Goal: Task Accomplishment & Management: Use online tool/utility

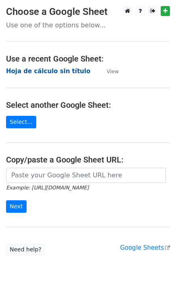
click at [70, 71] on strong "Hoja de cálculo sin título" at bounding box center [48, 71] width 84 height 7
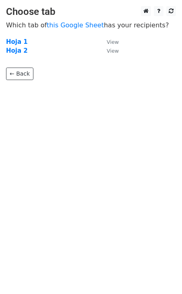
click at [110, 72] on p "← Back" at bounding box center [91, 67] width 170 height 25
click at [108, 48] on small "View" at bounding box center [113, 51] width 12 height 6
click at [62, 83] on body "Choose tab Which tab of this Google Sheet has your recipients? Hoja 1 View Hoja…" at bounding box center [91, 59] width 182 height 106
click at [18, 53] on strong "Hoja 2" at bounding box center [17, 50] width 22 height 7
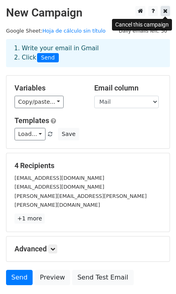
click at [164, 12] on icon at bounding box center [165, 11] width 4 height 6
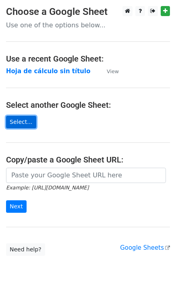
click at [27, 122] on link "Select..." at bounding box center [21, 122] width 30 height 12
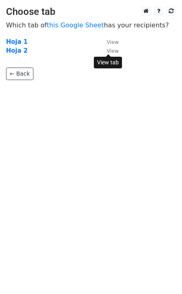
click at [111, 51] on small "View" at bounding box center [113, 51] width 12 height 6
click at [18, 51] on strong "Hoja 2" at bounding box center [17, 50] width 22 height 7
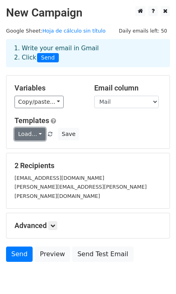
click at [32, 135] on link "Load..." at bounding box center [29, 134] width 31 height 12
click at [108, 116] on h5 "Templates" at bounding box center [87, 120] width 147 height 9
click at [40, 134] on link "Load..." at bounding box center [29, 134] width 31 height 12
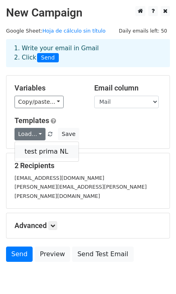
click at [40, 150] on link "test prima NL" at bounding box center [47, 151] width 64 height 13
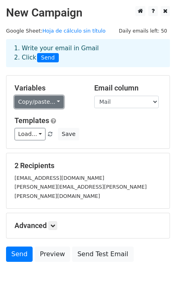
click at [55, 103] on link "Copy/paste..." at bounding box center [38, 102] width 49 height 12
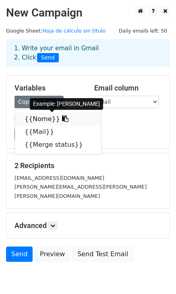
click at [62, 119] on icon at bounding box center [65, 118] width 6 height 6
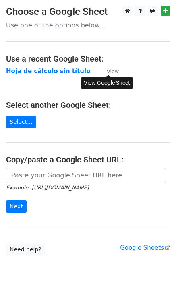
click at [109, 71] on small "View" at bounding box center [113, 71] width 12 height 6
click at [31, 72] on strong "Hoja de cálculo sin título" at bounding box center [48, 71] width 84 height 7
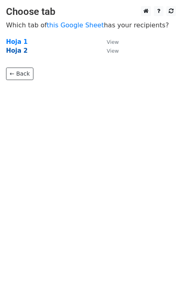
click at [18, 51] on strong "Hoja 2" at bounding box center [17, 50] width 22 height 7
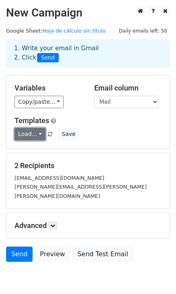
click at [19, 134] on link "Load..." at bounding box center [29, 134] width 31 height 12
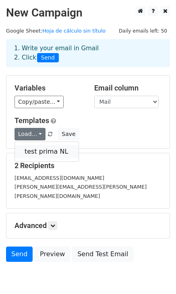
click at [29, 153] on link "test prima NL" at bounding box center [47, 151] width 64 height 13
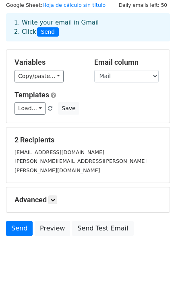
scroll to position [27, 0]
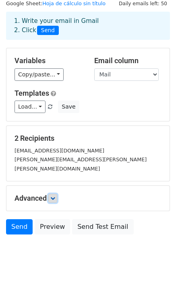
click at [55, 196] on icon at bounding box center [52, 198] width 5 height 5
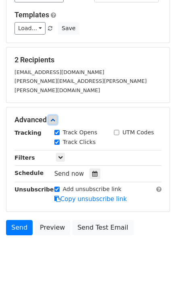
scroll to position [105, 0]
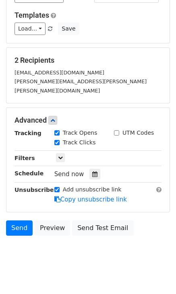
click at [57, 187] on input "Add unsubscribe link" at bounding box center [56, 189] width 5 height 5
checkbox input "true"
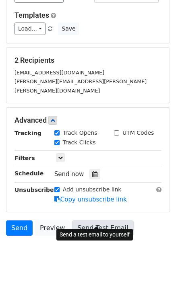
click at [85, 222] on link "Send Test Email" at bounding box center [102, 227] width 61 height 15
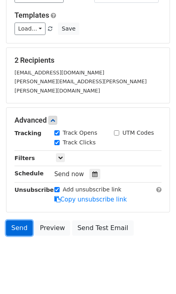
click at [21, 220] on link "Send" at bounding box center [19, 227] width 27 height 15
